Goal: Find specific page/section: Find specific page/section

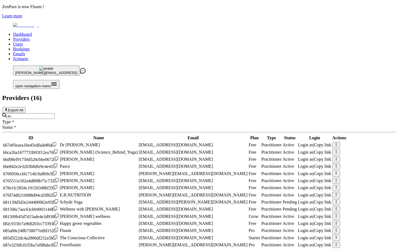
click at [23, 42] on link "Users" at bounding box center [18, 44] width 10 height 5
click at [192, 32] on ul "Dashboard Providers Users Bookings Emails Scenario" at bounding box center [199, 46] width 395 height 29
click at [23, 42] on link "Users" at bounding box center [18, 44] width 10 height 5
